Goal: Understand process/instructions

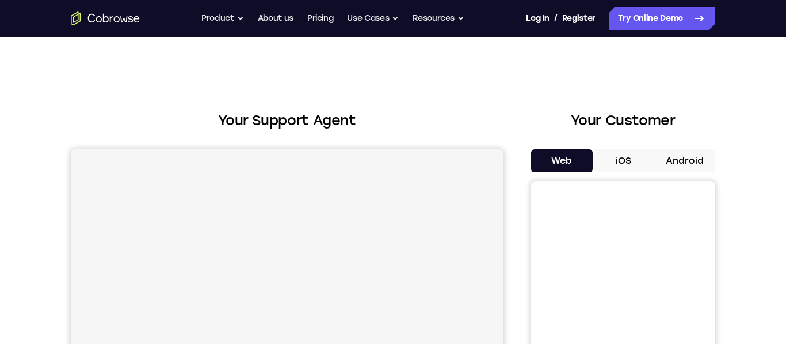
click at [680, 160] on button "Android" at bounding box center [684, 161] width 62 height 23
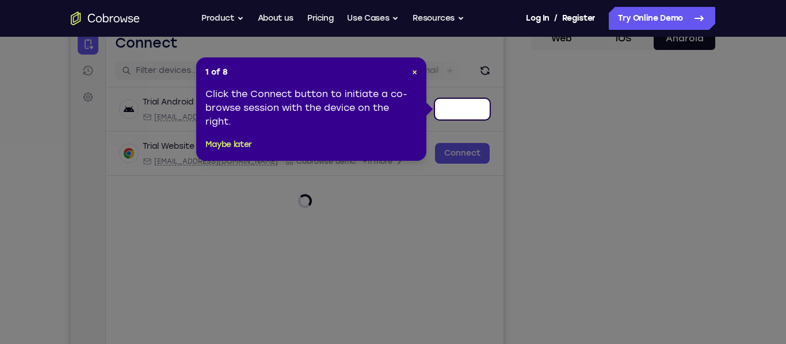
click at [419, 71] on div "1 of 8 × Click the Connect button to initiate a co-browse session with the devi…" at bounding box center [311, 110] width 230 height 104
click at [416, 72] on span "×" at bounding box center [414, 72] width 5 height 10
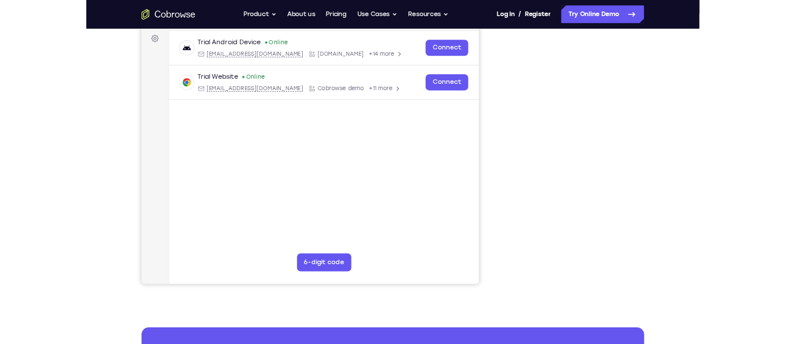
scroll to position [169, 0]
